Goal: Task Accomplishment & Management: Complete application form

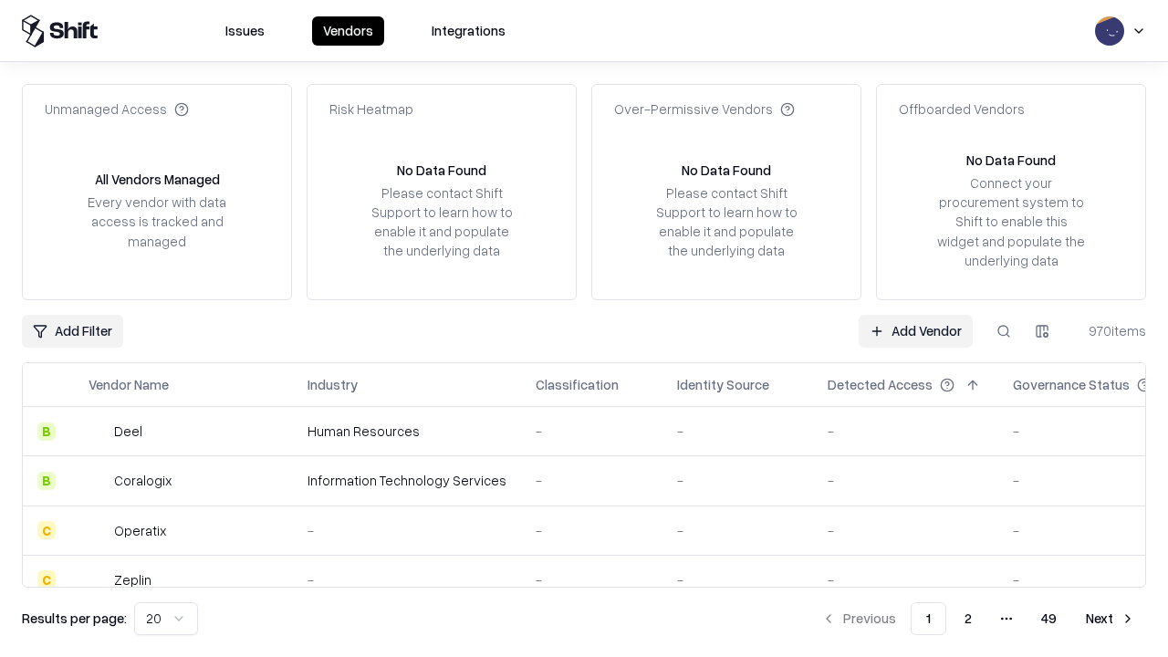
click at [916, 330] on link "Add Vendor" at bounding box center [916, 331] width 114 height 33
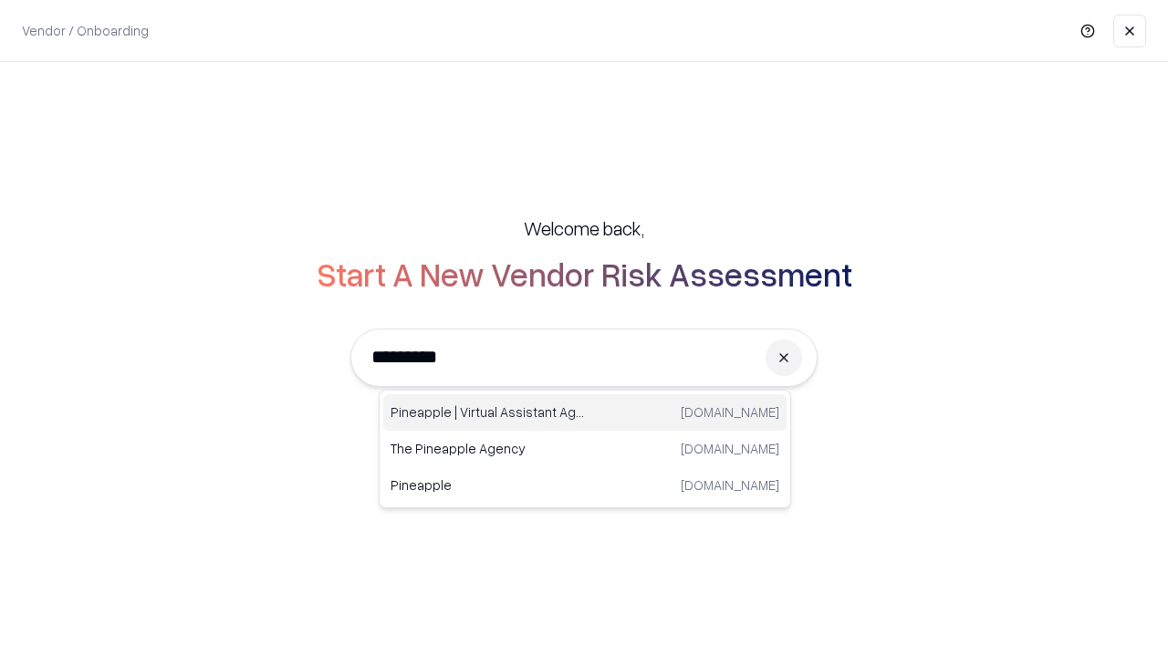
click at [585, 413] on div "Pineapple | Virtual Assistant Agency trypineapple.com" at bounding box center [584, 412] width 403 height 37
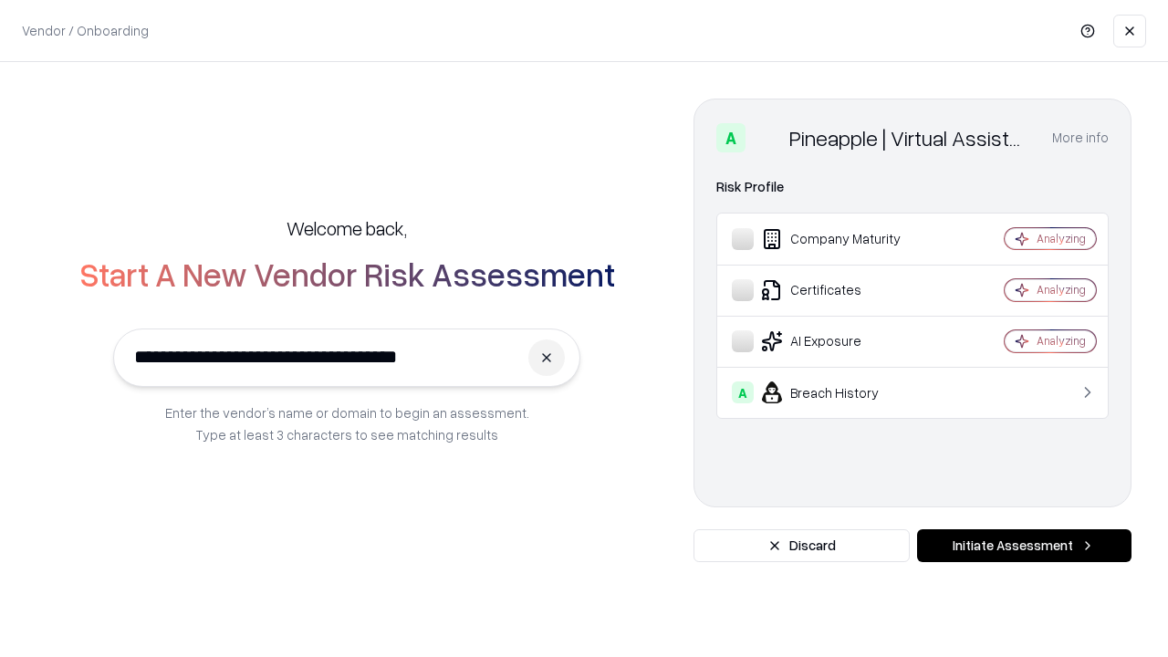
type input "**********"
click at [1024, 546] on button "Initiate Assessment" at bounding box center [1024, 545] width 215 height 33
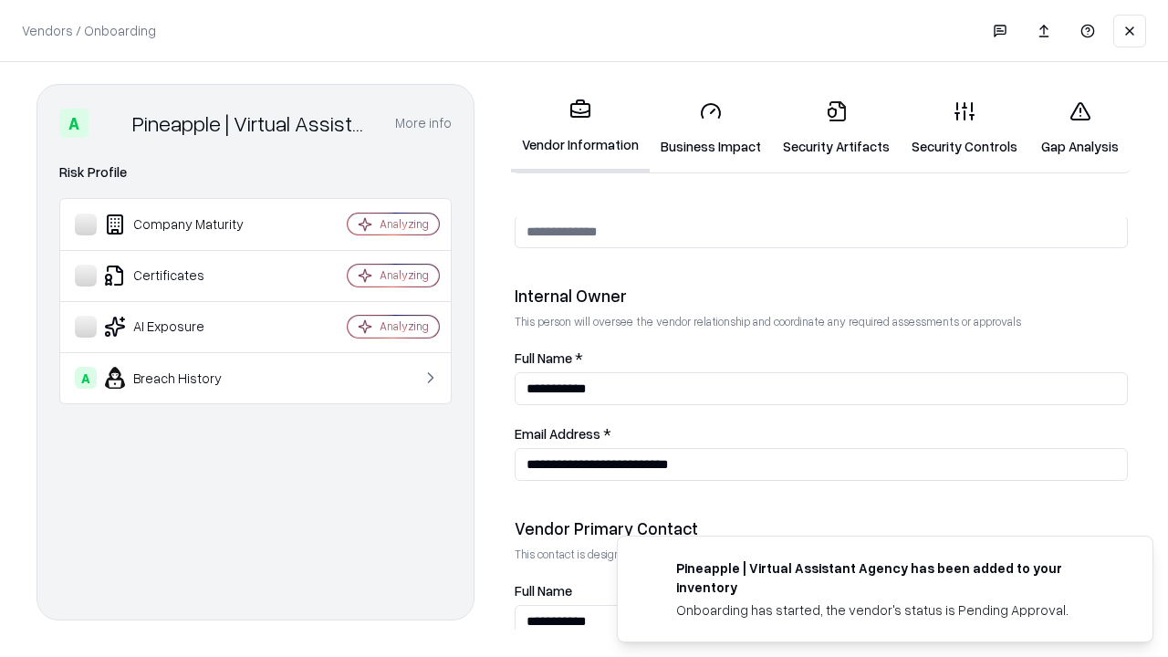
scroll to position [946, 0]
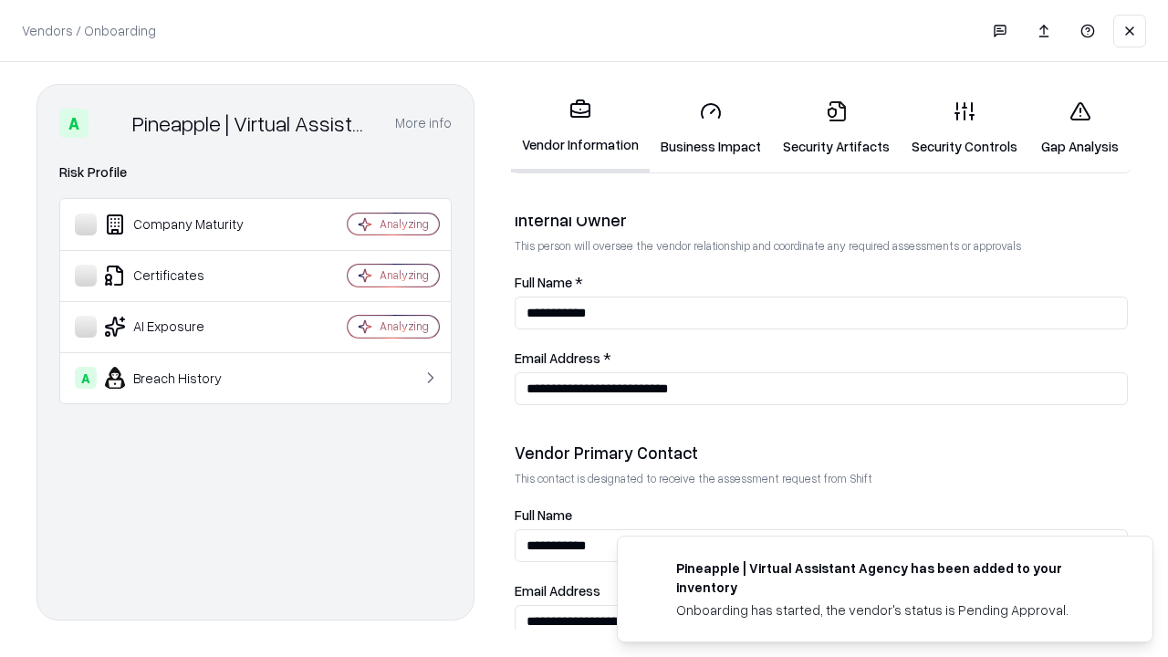
click at [836, 128] on link "Security Artifacts" at bounding box center [836, 128] width 129 height 85
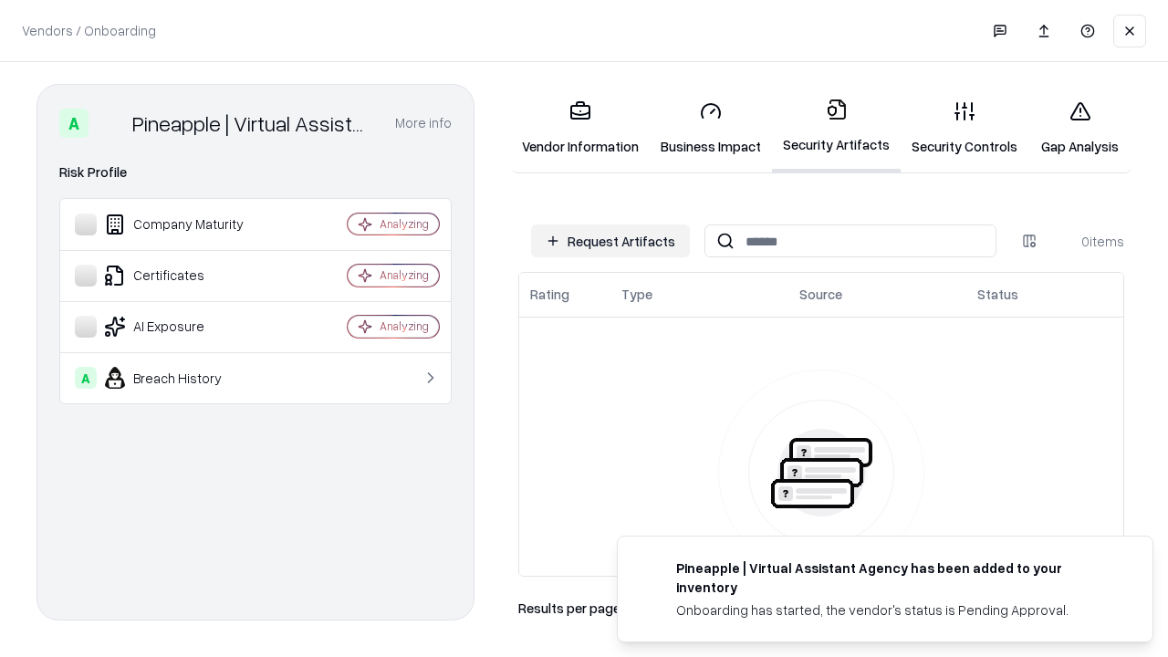
click at [611, 241] on button "Request Artifacts" at bounding box center [610, 241] width 159 height 33
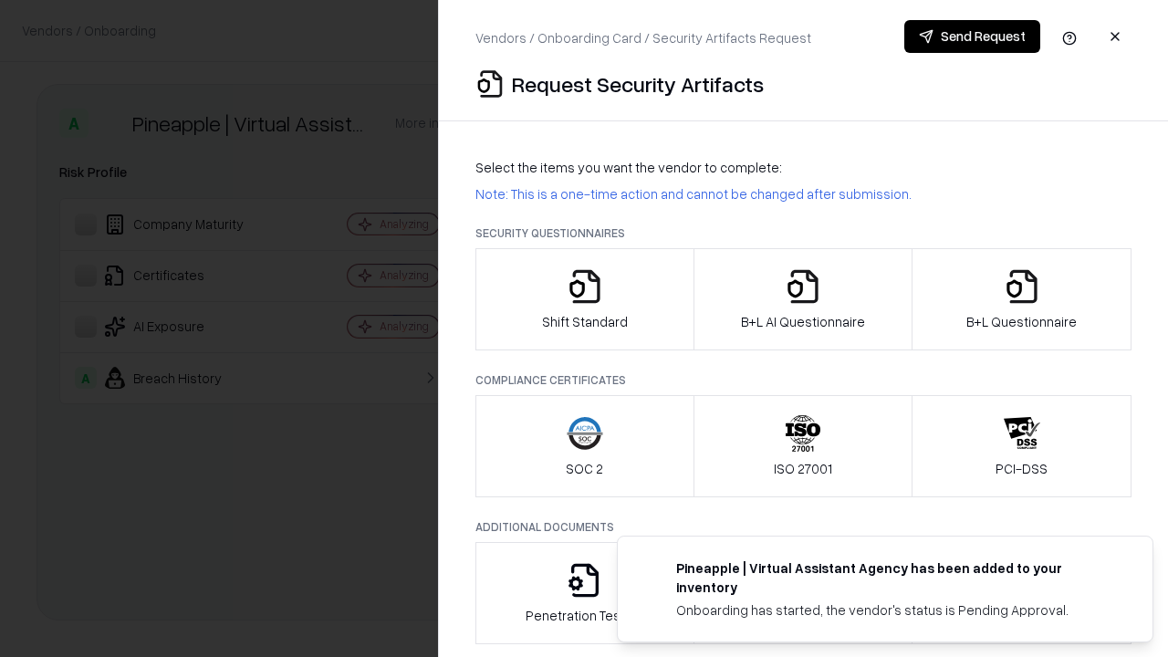
click at [1021, 299] on icon "button" at bounding box center [1022, 286] width 37 height 37
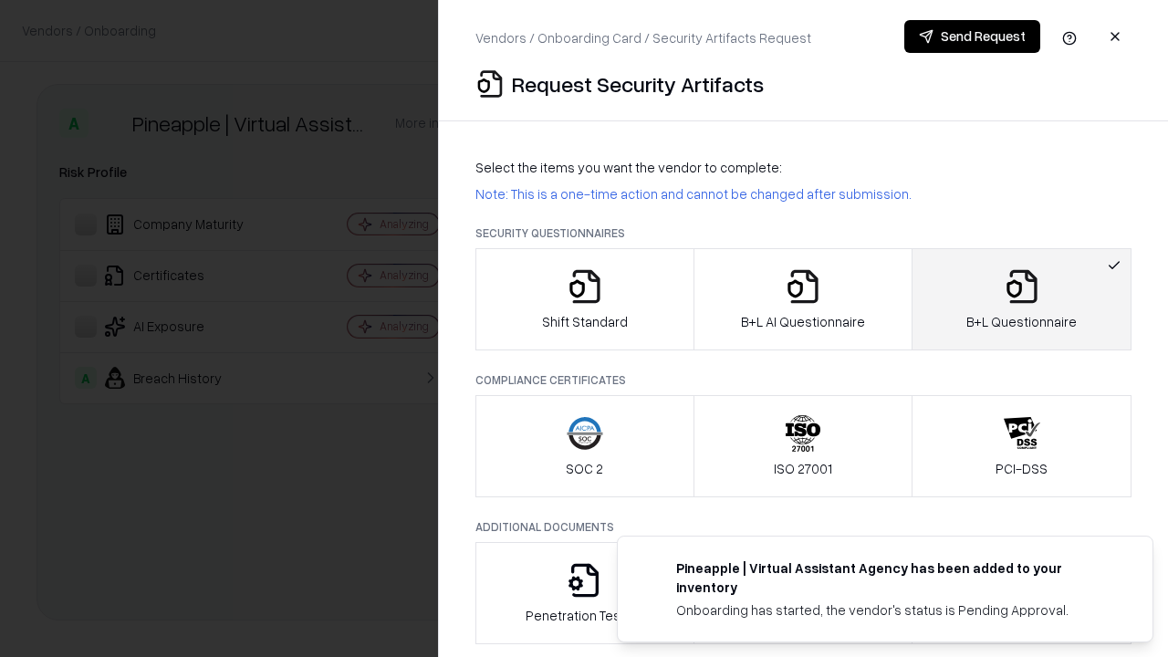
click at [802, 299] on icon "button" at bounding box center [803, 286] width 37 height 37
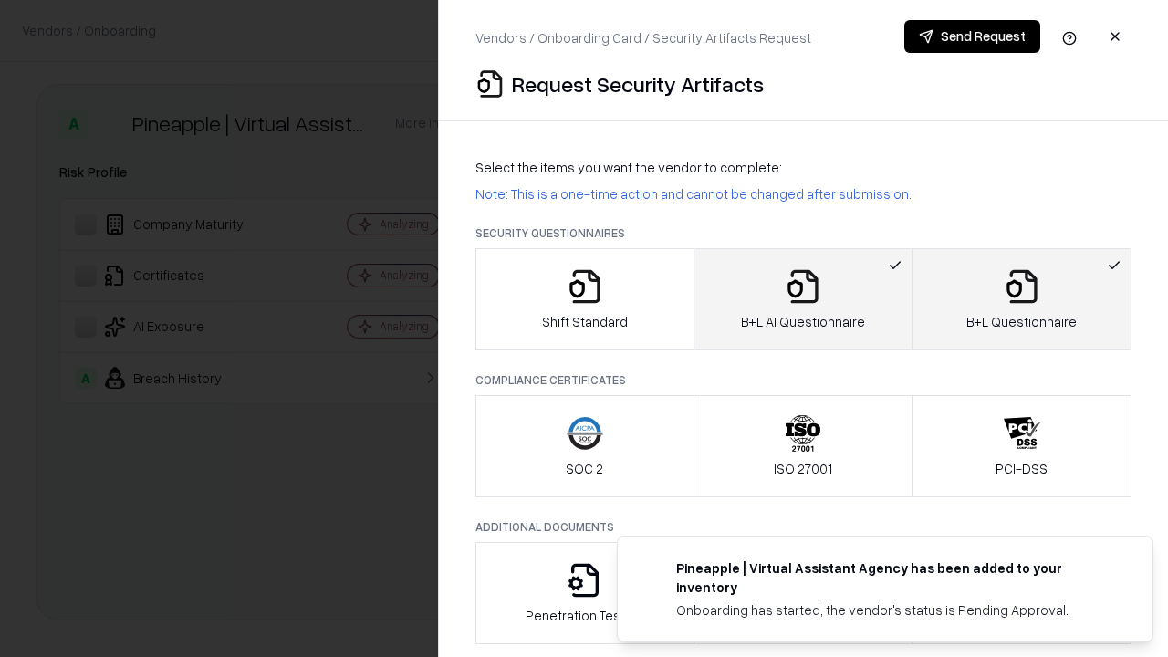
click at [972, 37] on button "Send Request" at bounding box center [973, 36] width 136 height 33
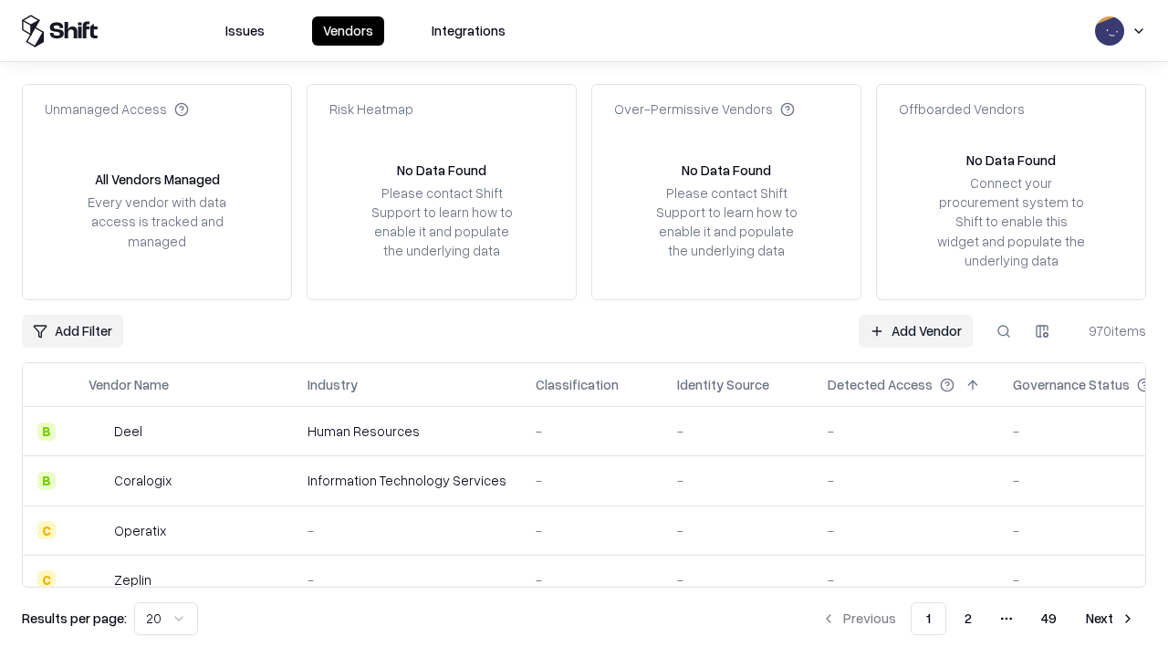
click at [1004, 330] on button at bounding box center [1004, 331] width 33 height 33
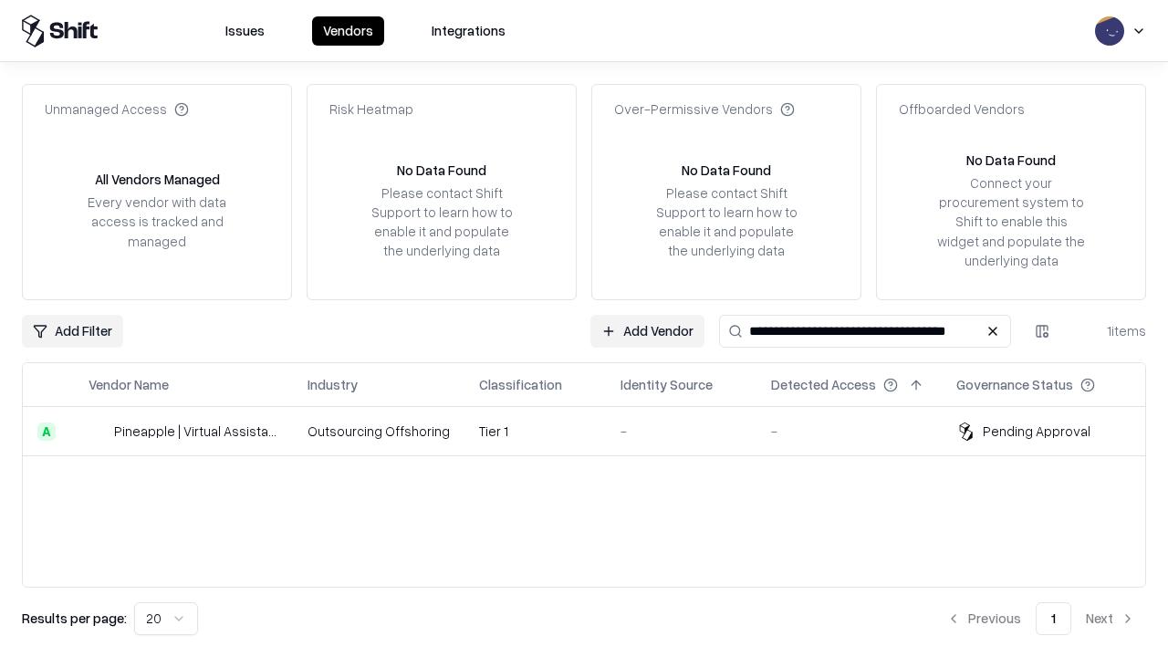
type input "**********"
click at [595, 431] on td "Tier 1" at bounding box center [535, 431] width 141 height 49
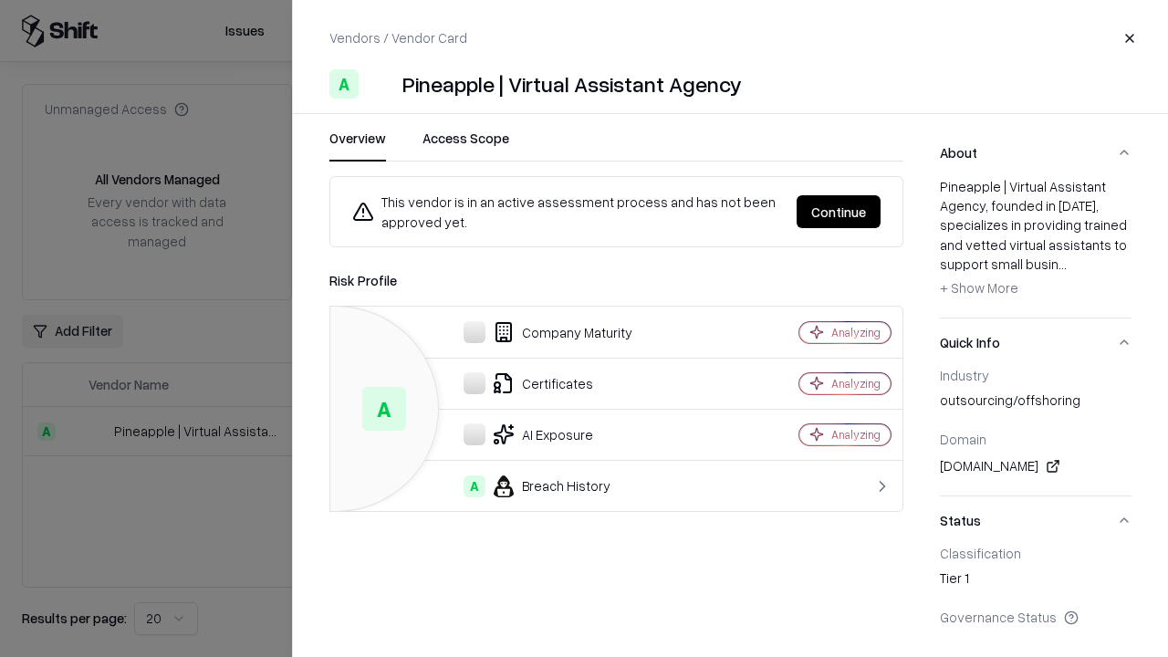
click at [839, 212] on button "Continue" at bounding box center [839, 211] width 84 height 33
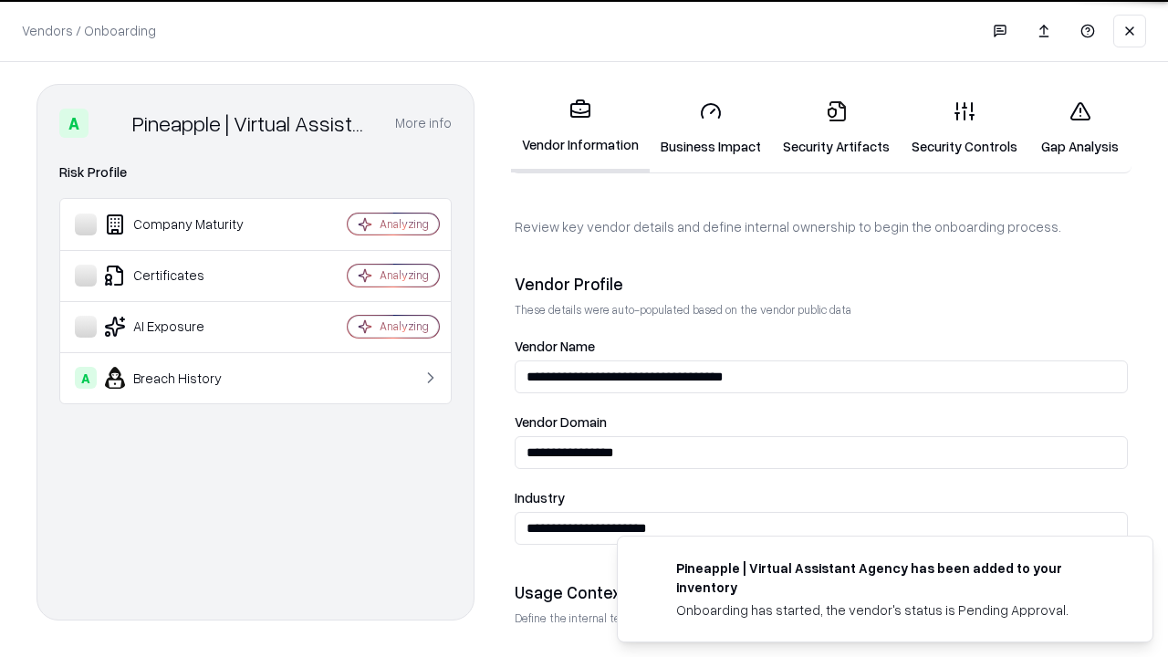
click at [836, 128] on link "Security Artifacts" at bounding box center [836, 128] width 129 height 85
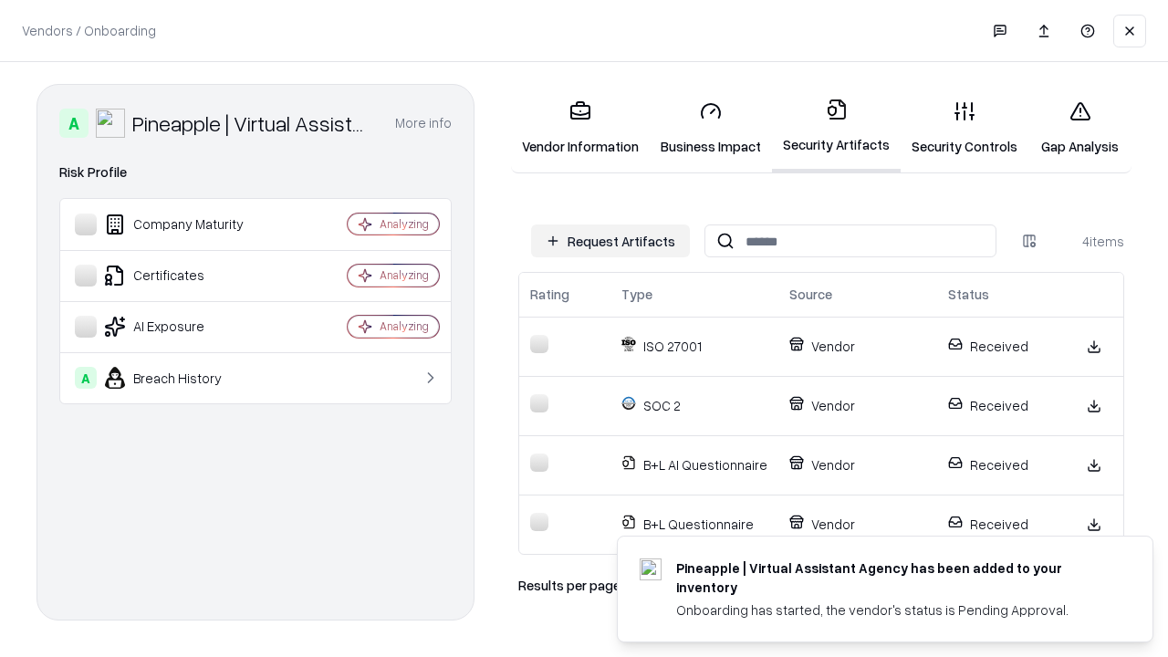
click at [1080, 128] on link "Gap Analysis" at bounding box center [1080, 128] width 103 height 85
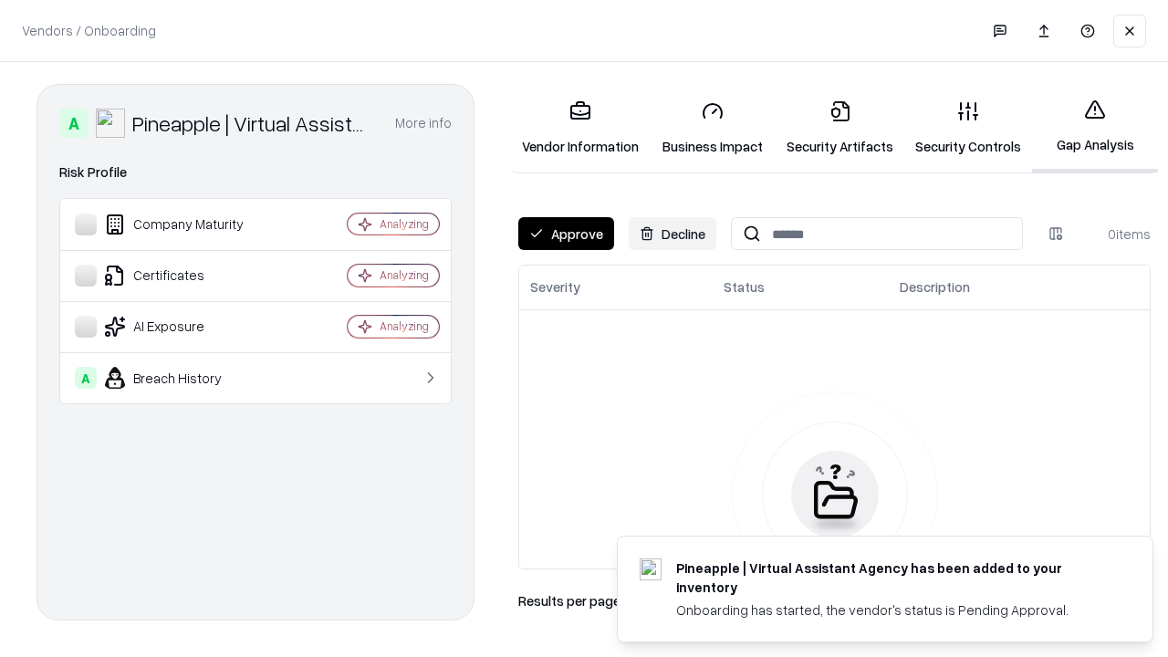
click at [566, 234] on button "Approve" at bounding box center [566, 233] width 96 height 33
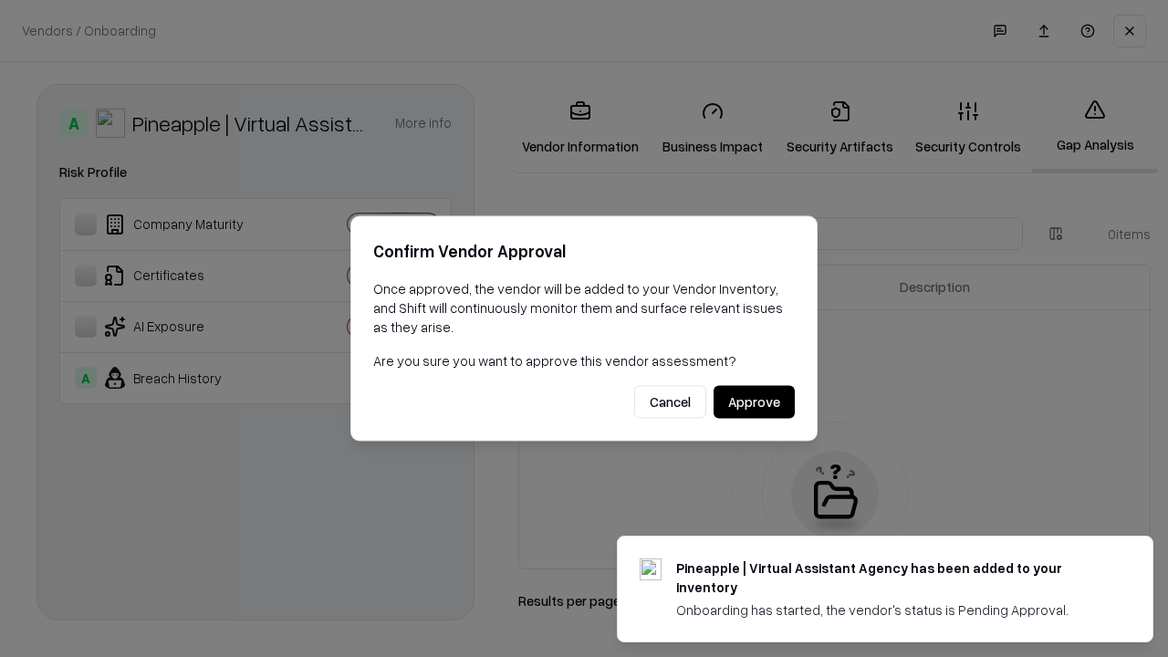
click at [754, 402] on button "Approve" at bounding box center [754, 402] width 81 height 33
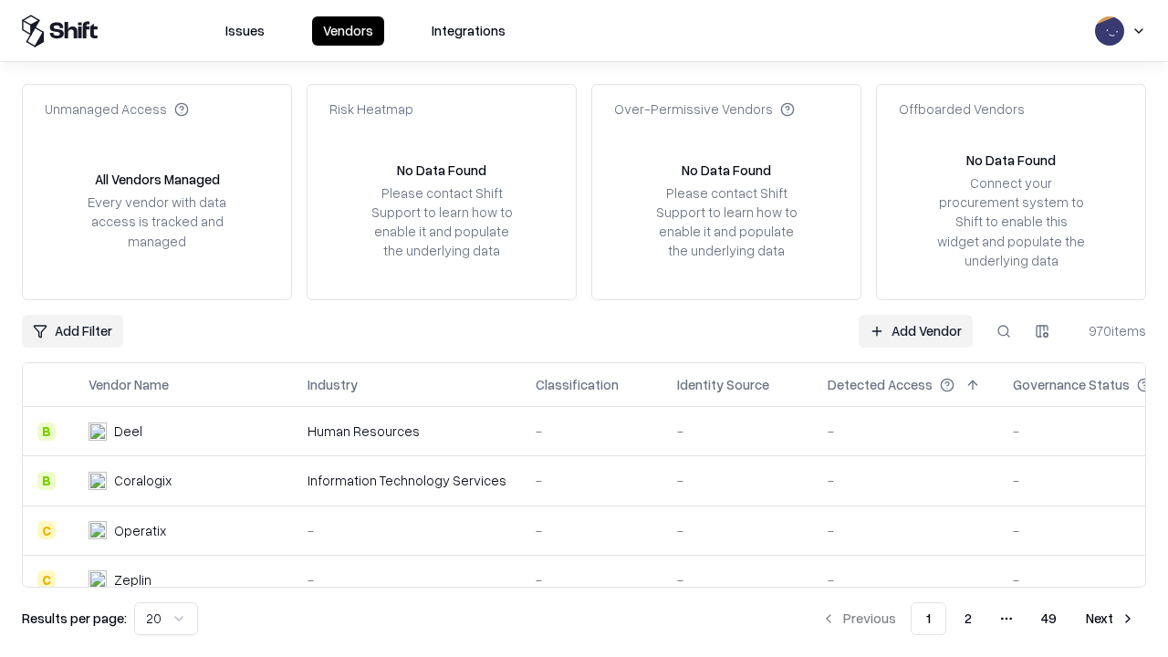
type input "**********"
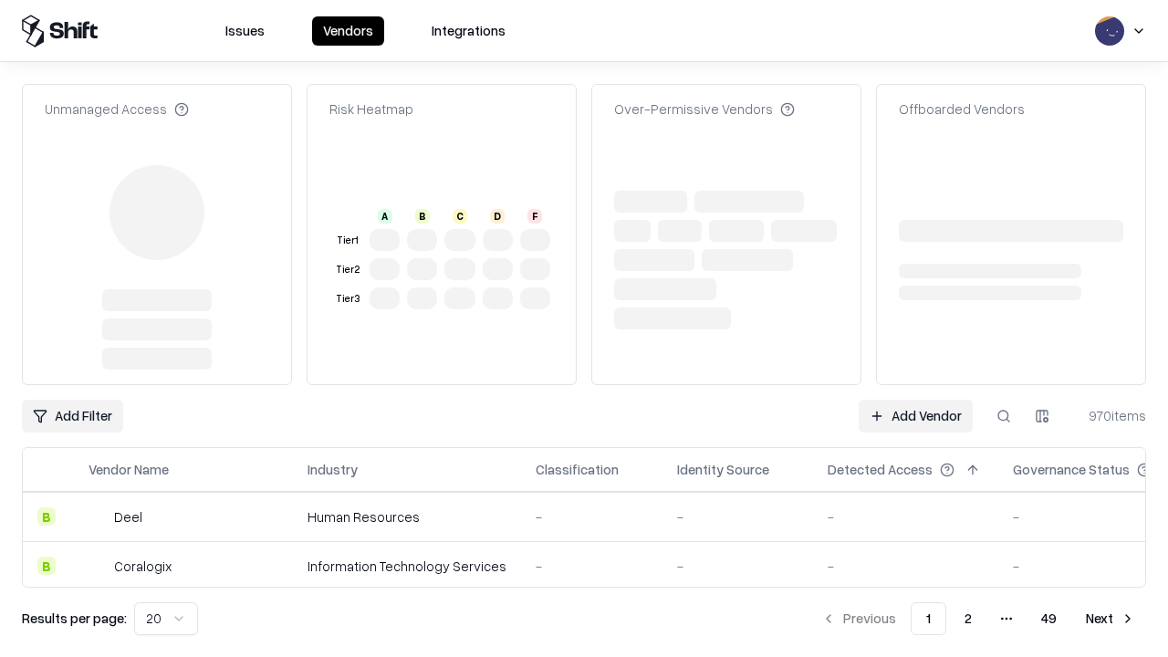
click at [916, 400] on link "Add Vendor" at bounding box center [916, 416] width 114 height 33
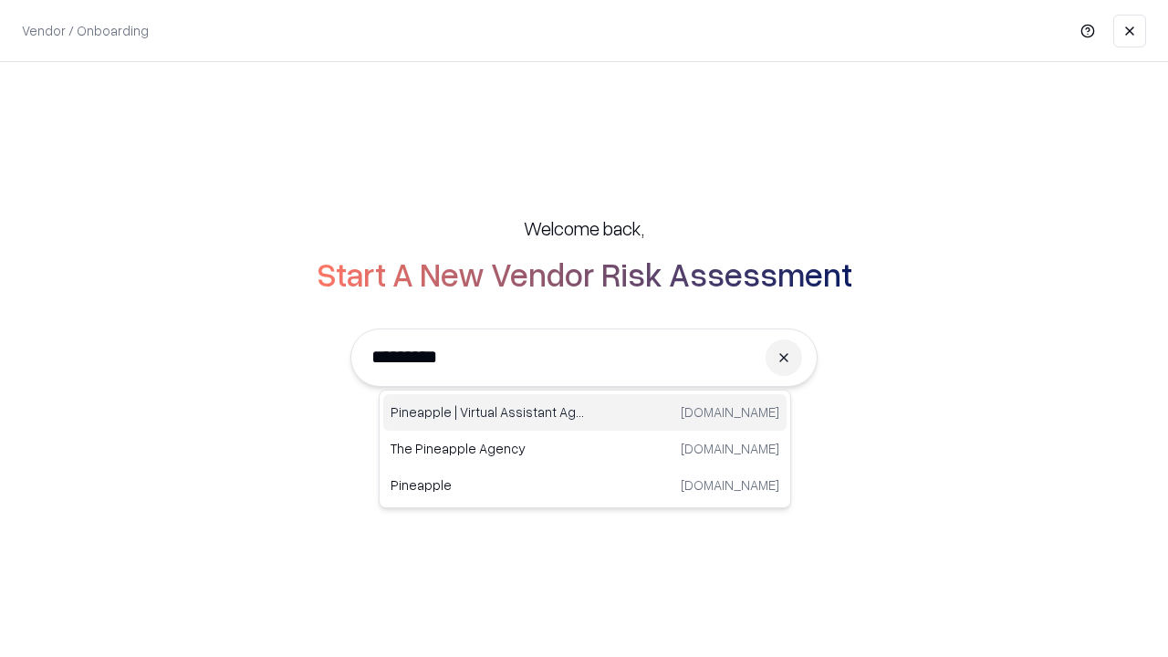
click at [585, 413] on div "Pineapple | Virtual Assistant Agency trypineapple.com" at bounding box center [584, 412] width 403 height 37
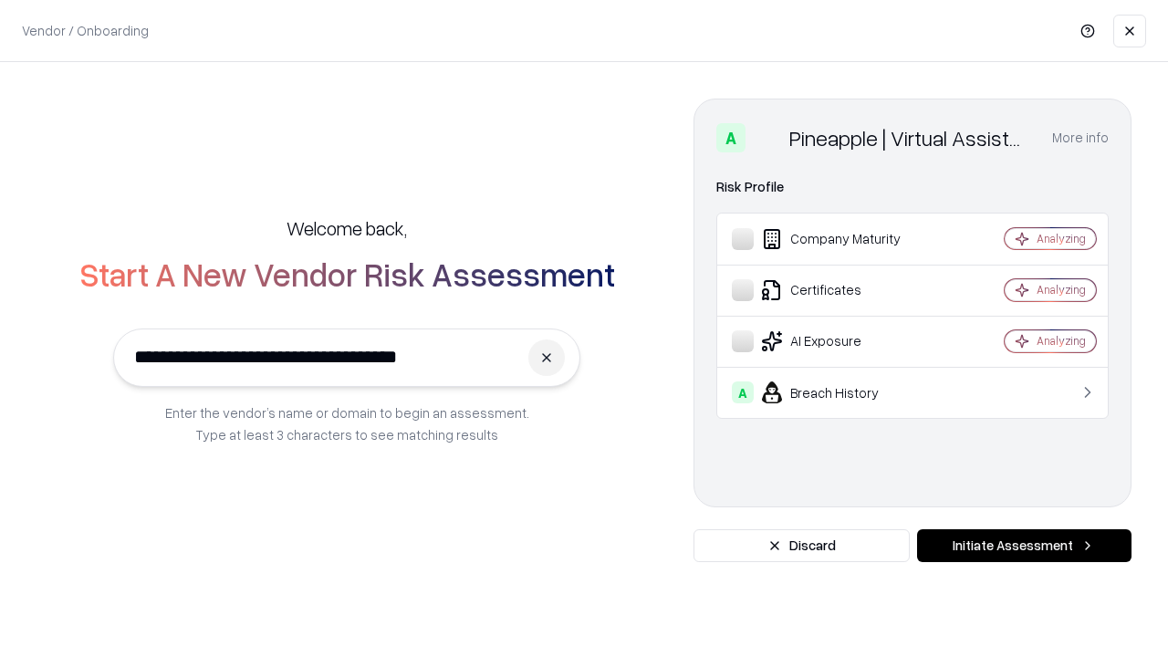
type input "**********"
click at [1024, 546] on button "Initiate Assessment" at bounding box center [1024, 545] width 215 height 33
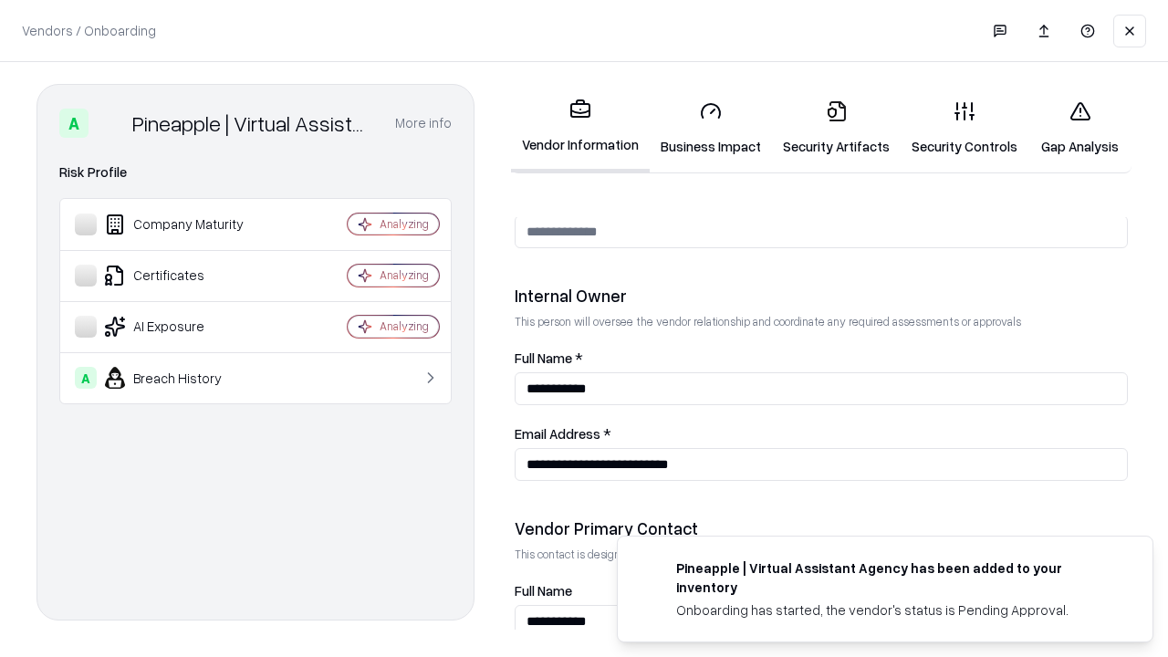
scroll to position [946, 0]
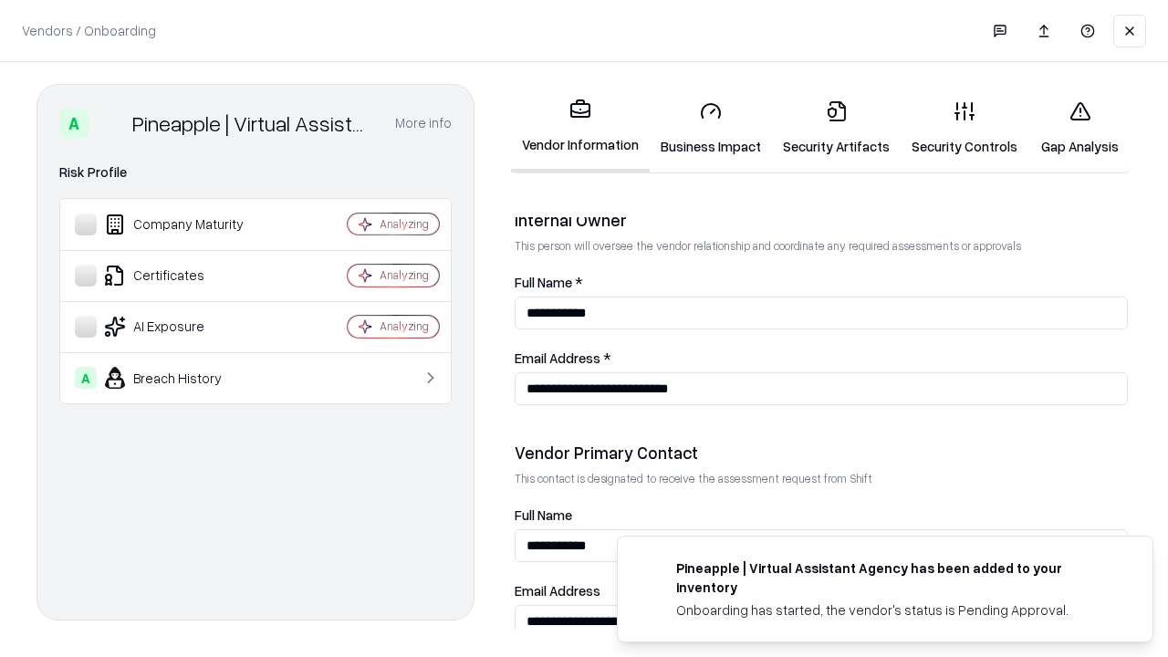
click at [1080, 128] on link "Gap Analysis" at bounding box center [1080, 128] width 103 height 85
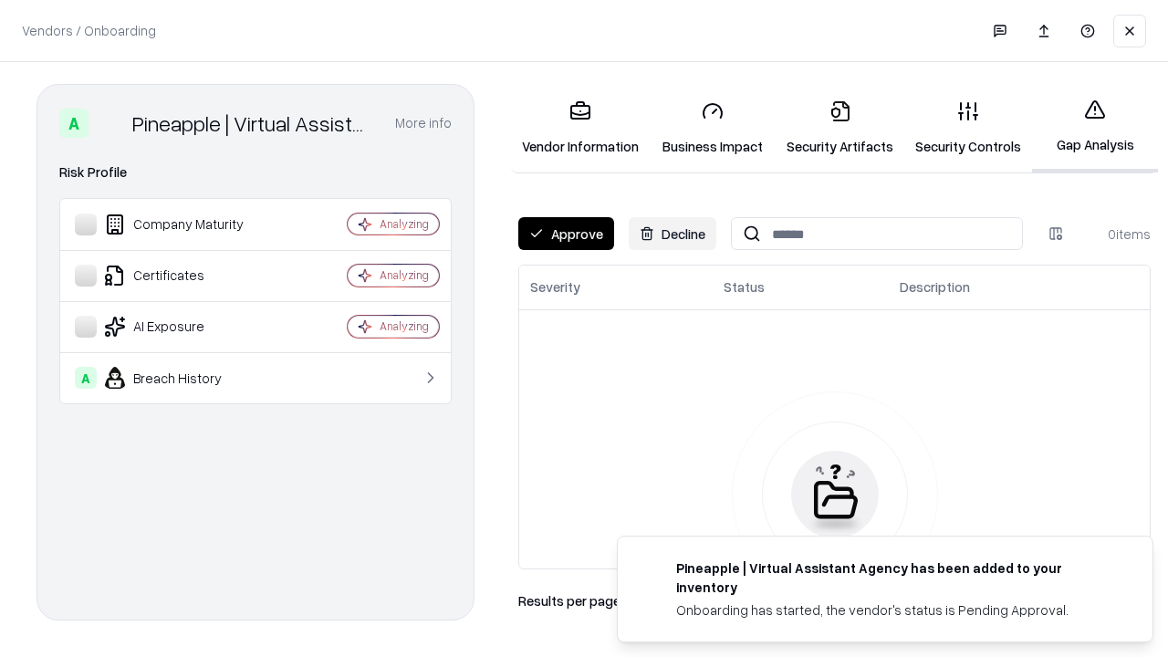
click at [566, 234] on button "Approve" at bounding box center [566, 233] width 96 height 33
